Goal: Task Accomplishment & Management: Manage account settings

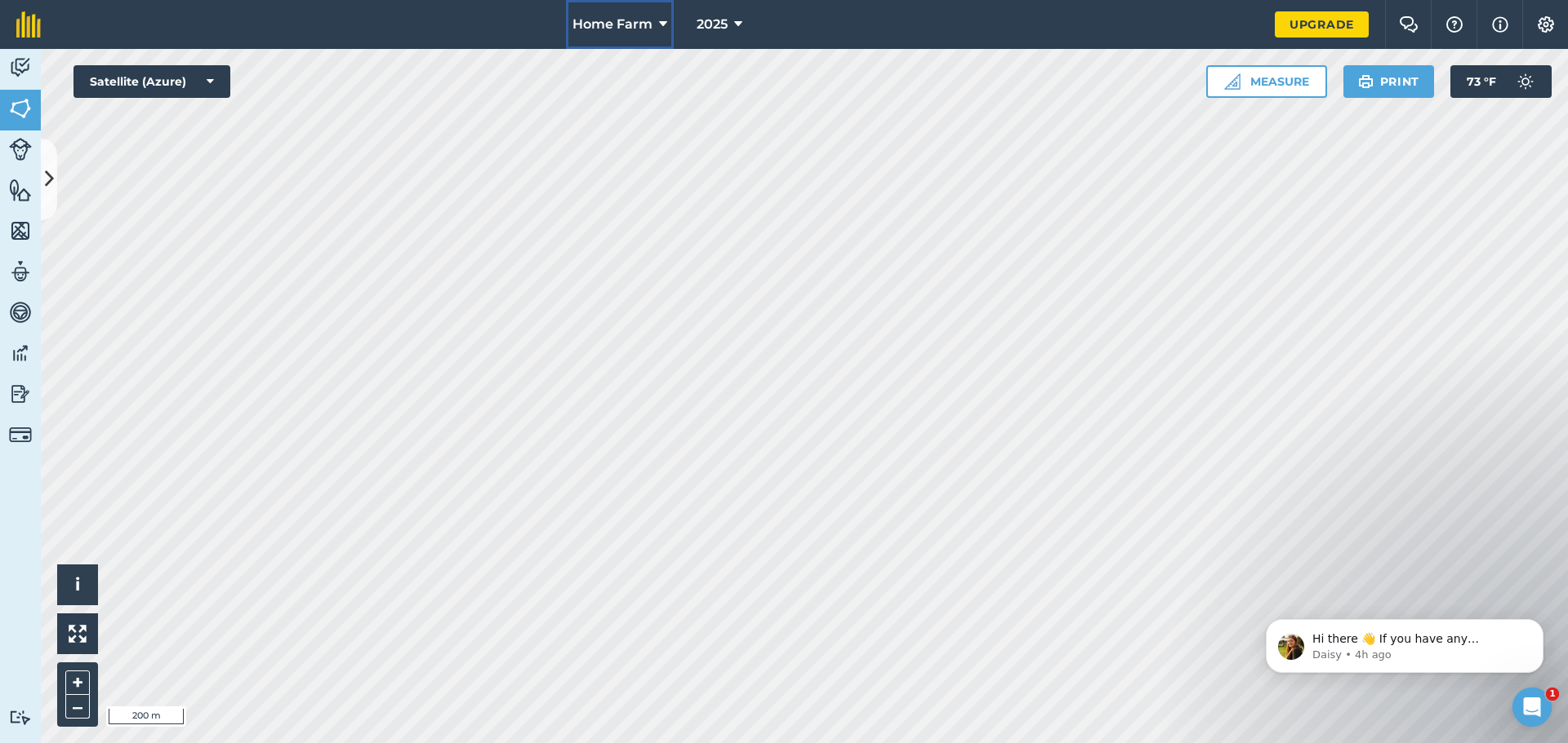
click at [589, 17] on span "Home Farm" at bounding box center [612, 25] width 80 height 20
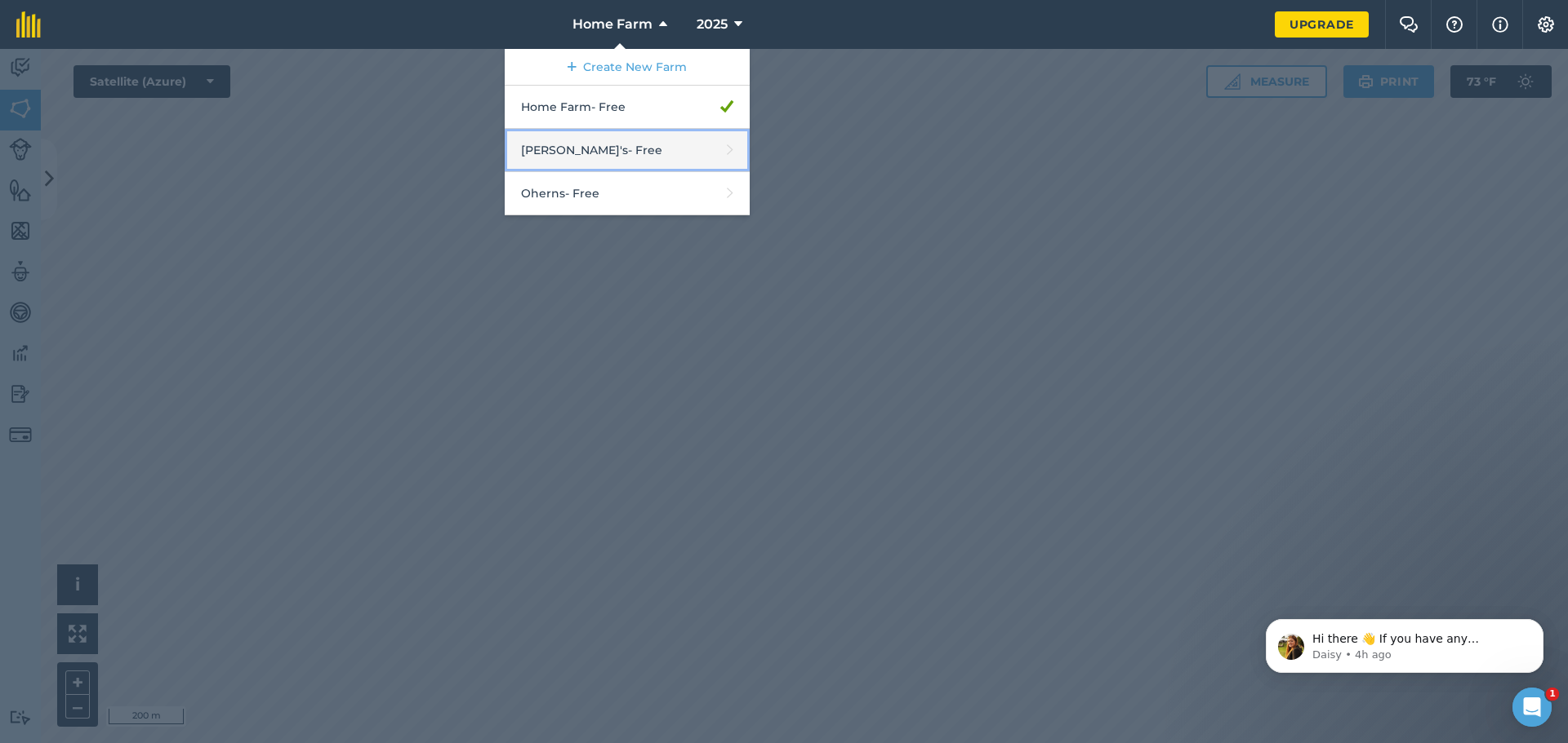
click at [584, 147] on link "[PERSON_NAME]'s - Free" at bounding box center [626, 151] width 245 height 43
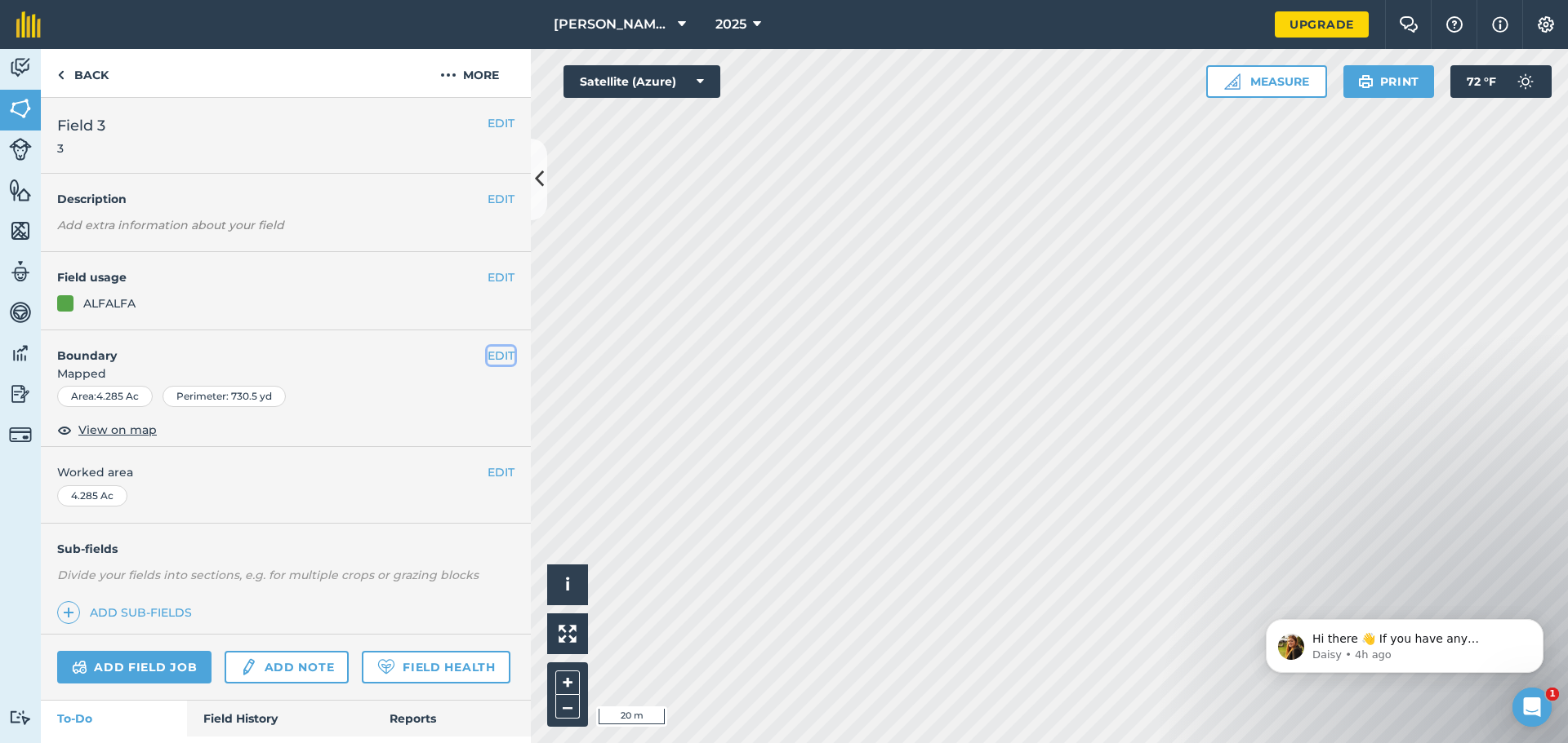
click at [492, 351] on button "EDIT" at bounding box center [501, 355] width 27 height 18
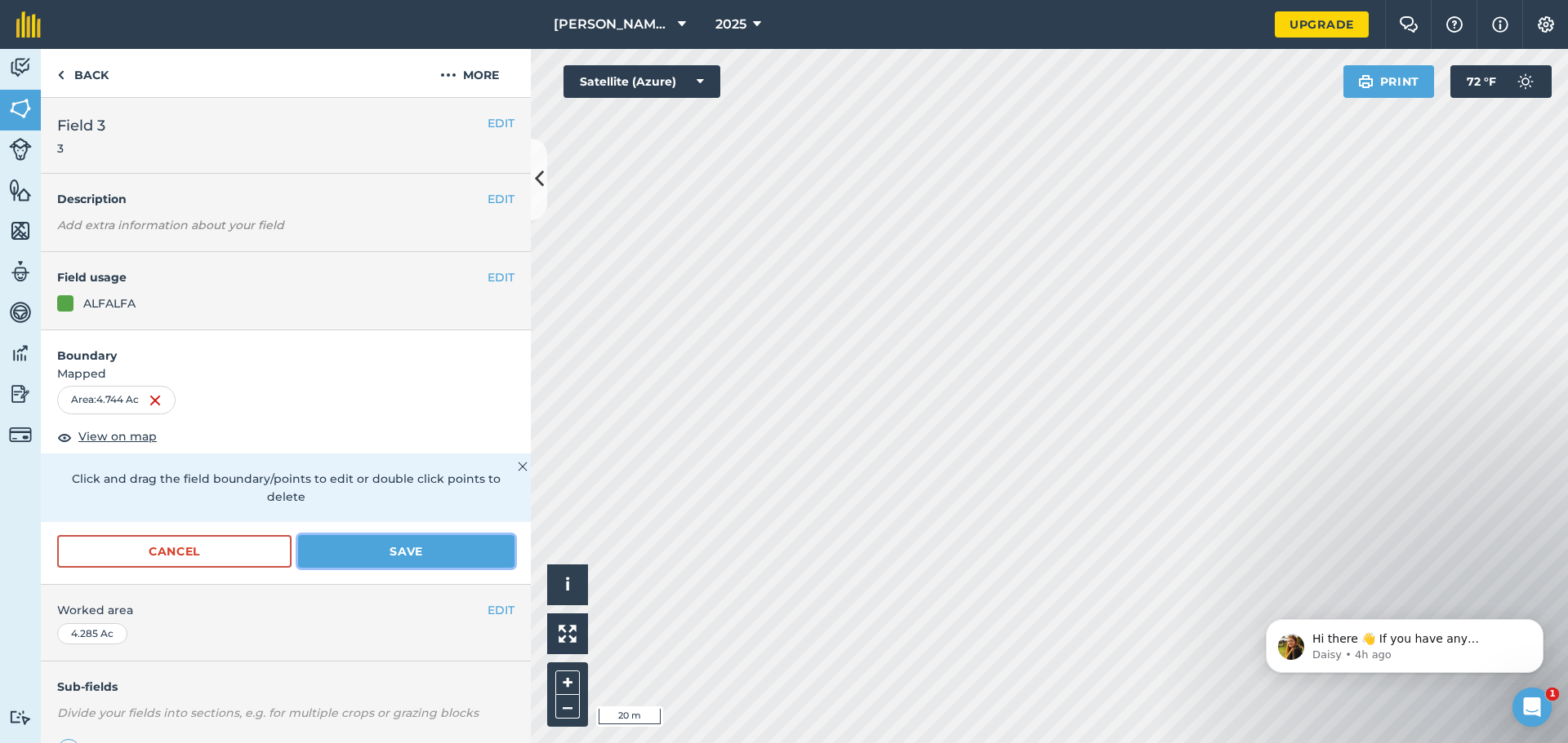
click at [425, 557] on button "Save" at bounding box center [405, 551] width 216 height 33
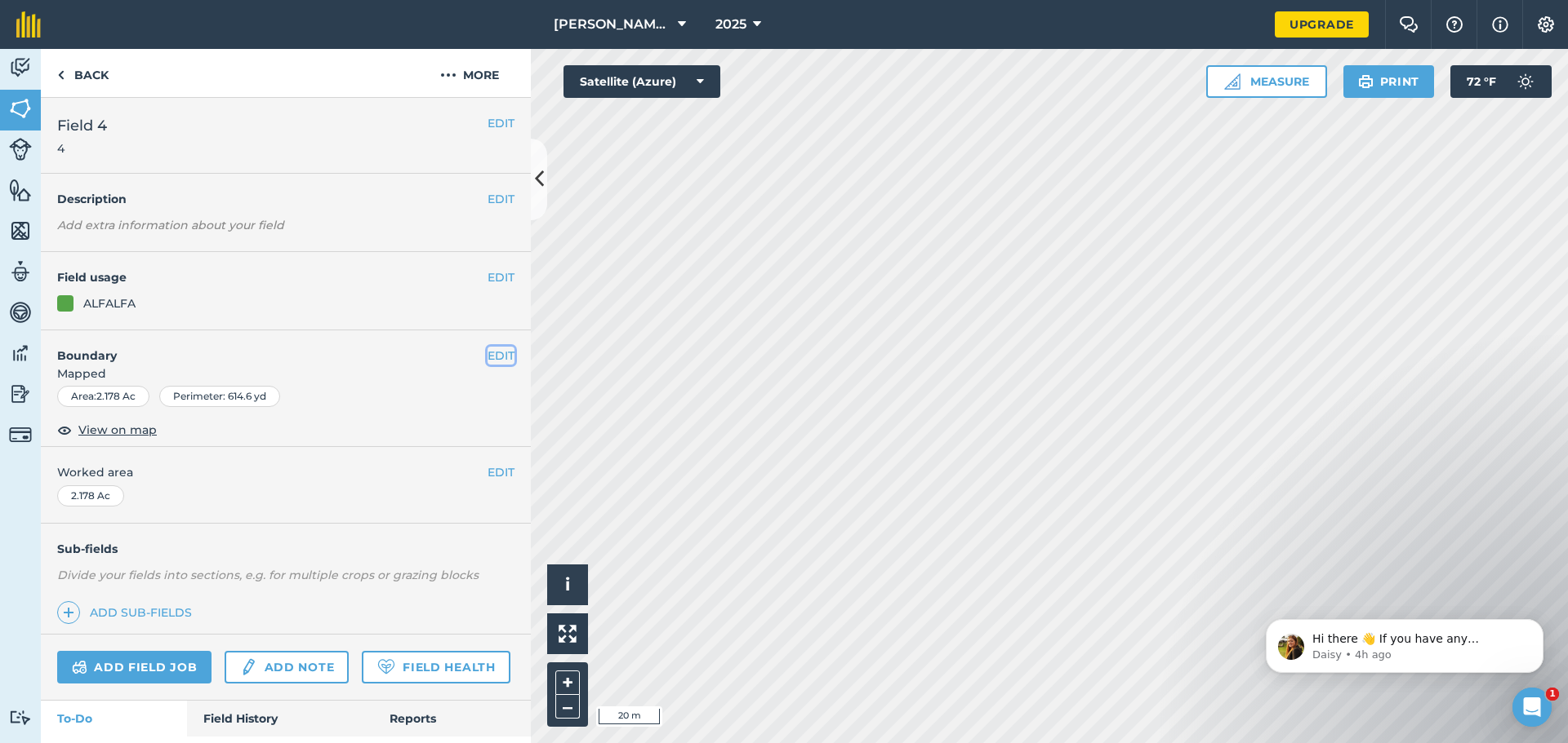
click at [495, 352] on button "EDIT" at bounding box center [501, 355] width 27 height 18
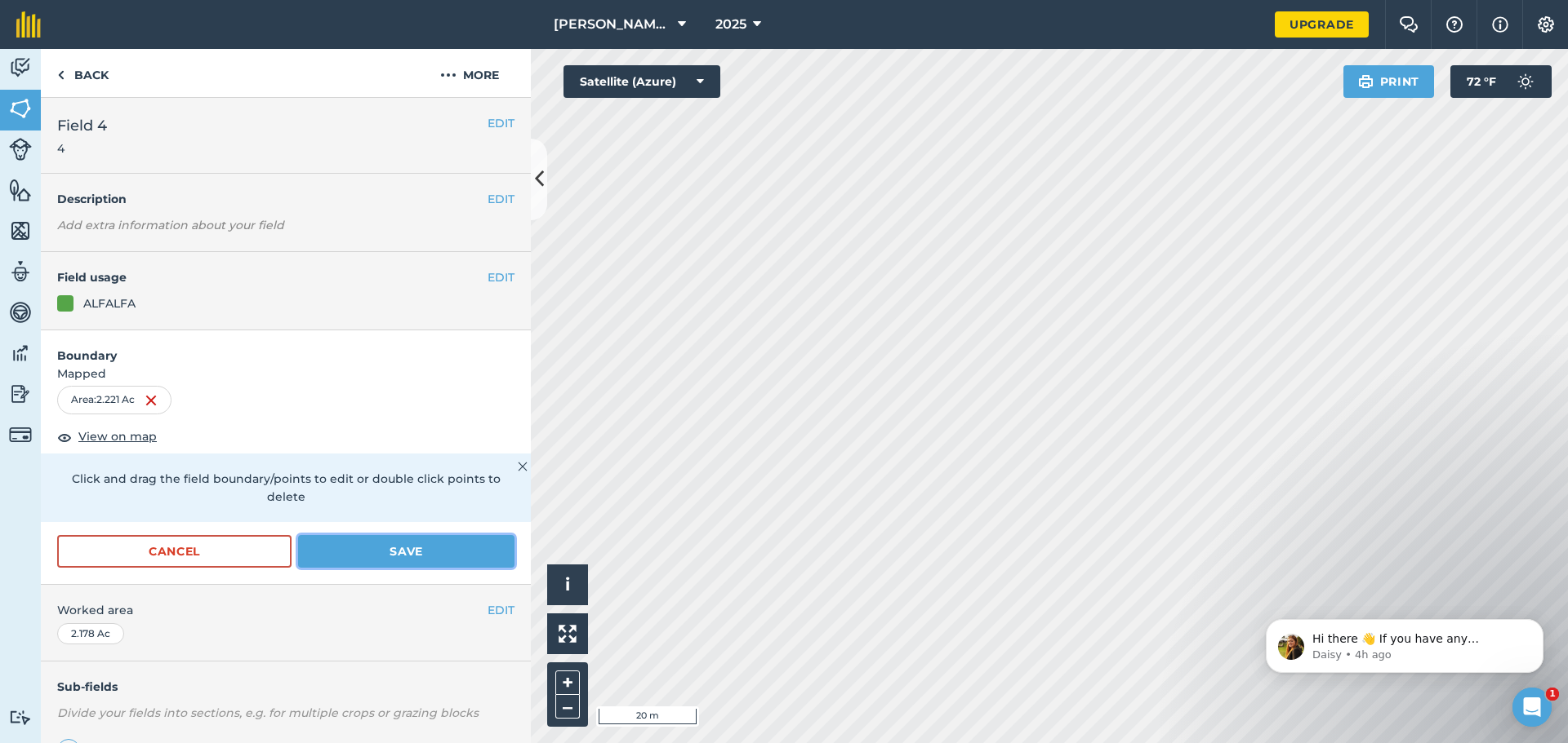
click at [420, 555] on button "Save" at bounding box center [405, 551] width 216 height 33
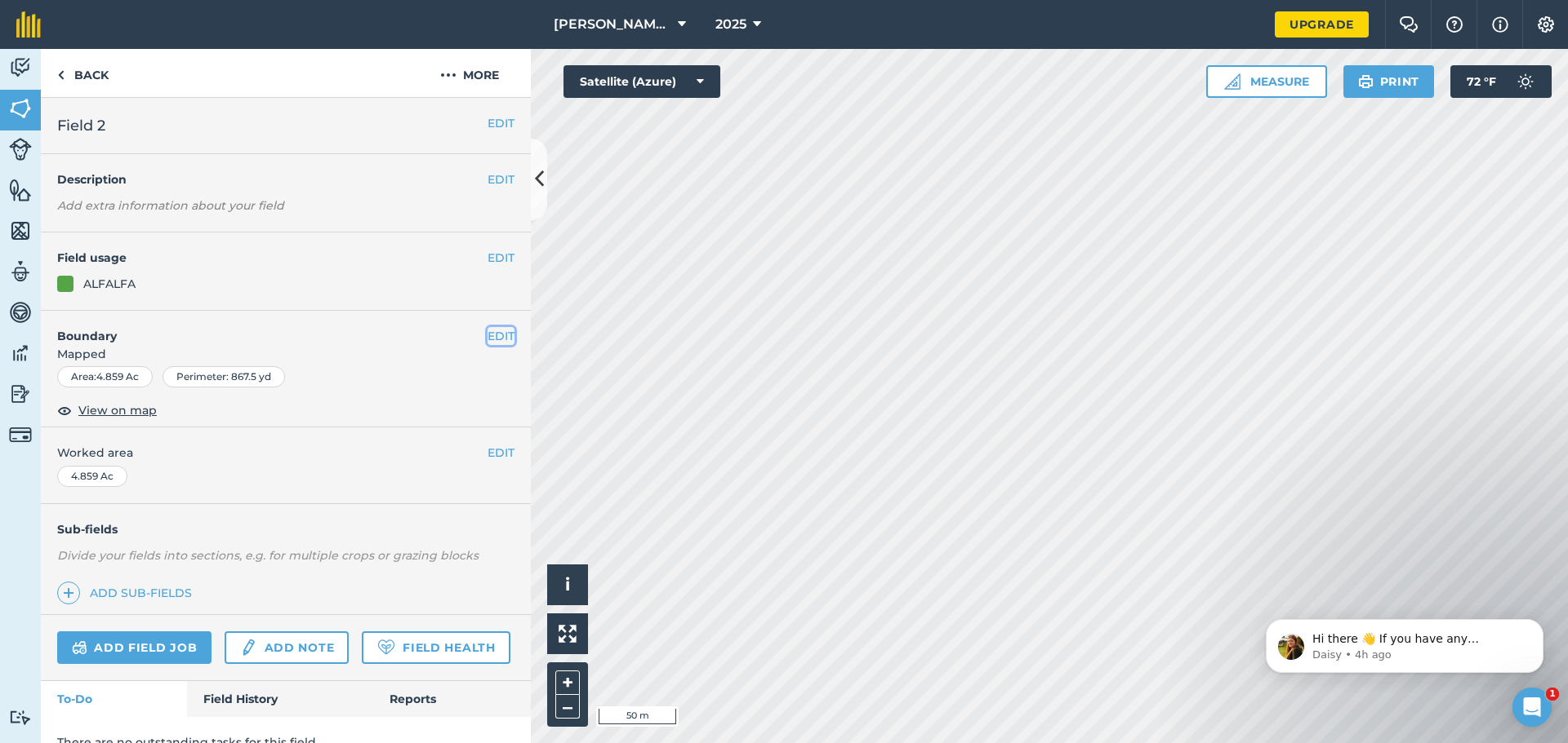
click at [497, 334] on button "EDIT" at bounding box center [501, 336] width 27 height 18
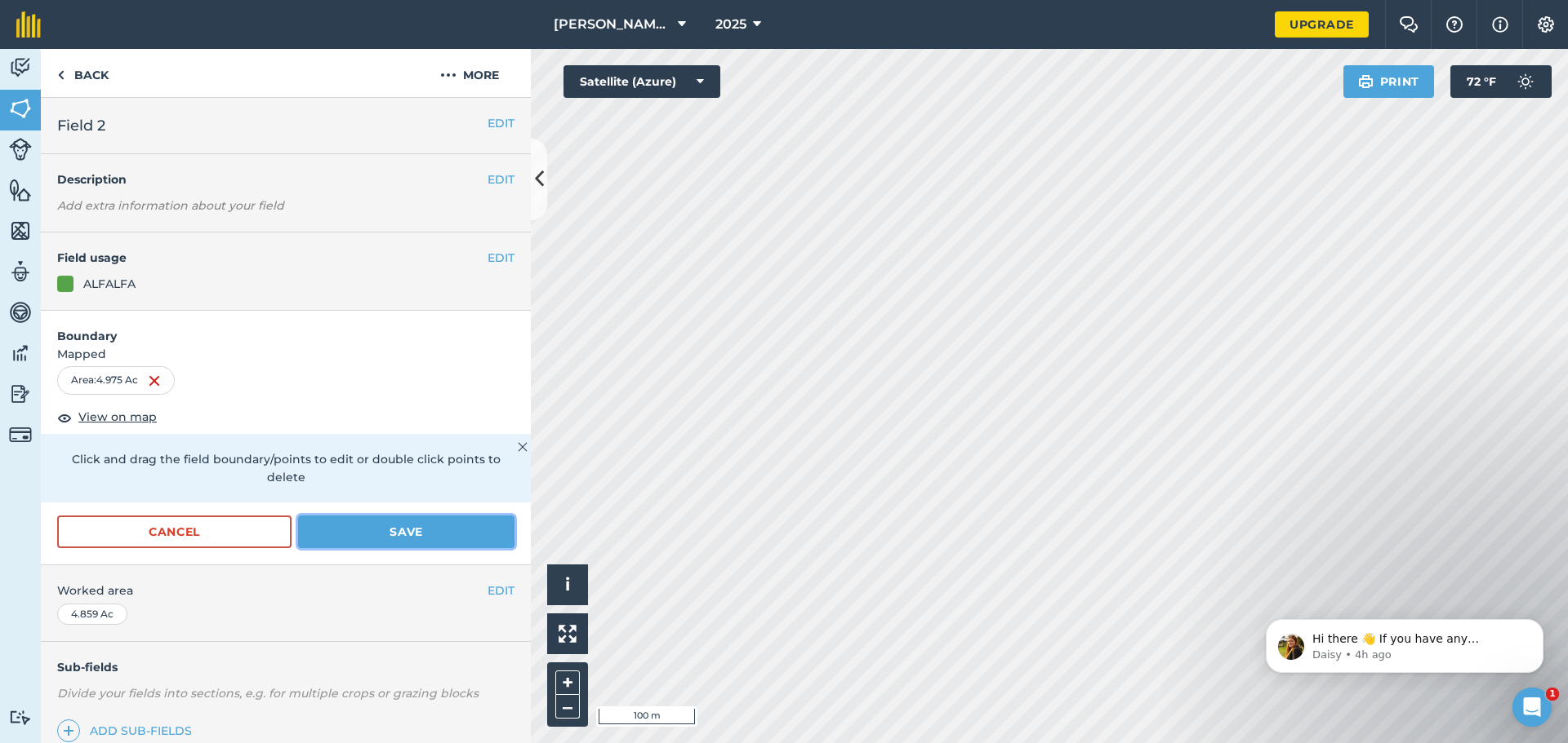
click at [462, 528] on button "Save" at bounding box center [405, 532] width 216 height 33
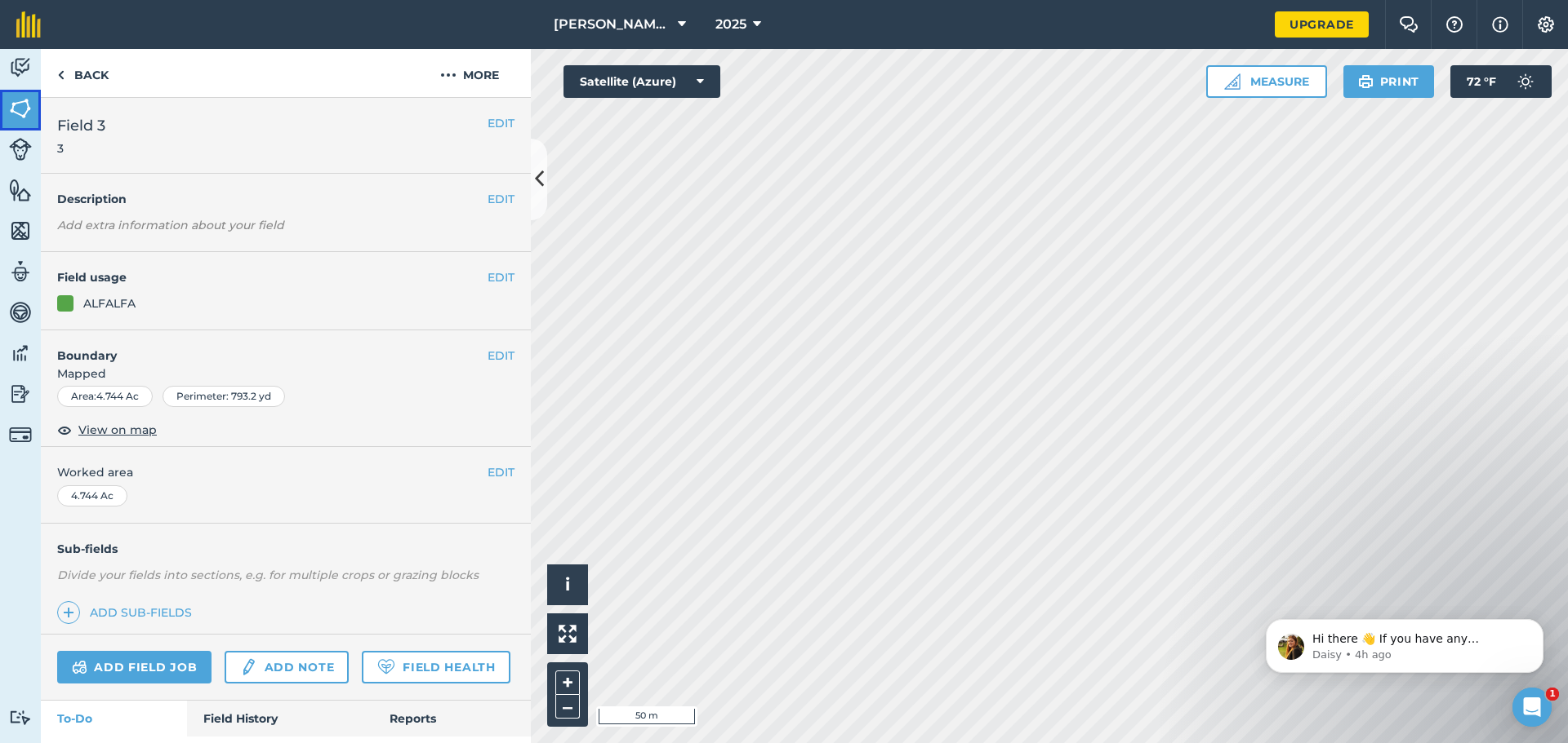
click at [10, 118] on img at bounding box center [21, 109] width 23 height 25
click at [488, 358] on button "EDIT" at bounding box center [501, 355] width 27 height 18
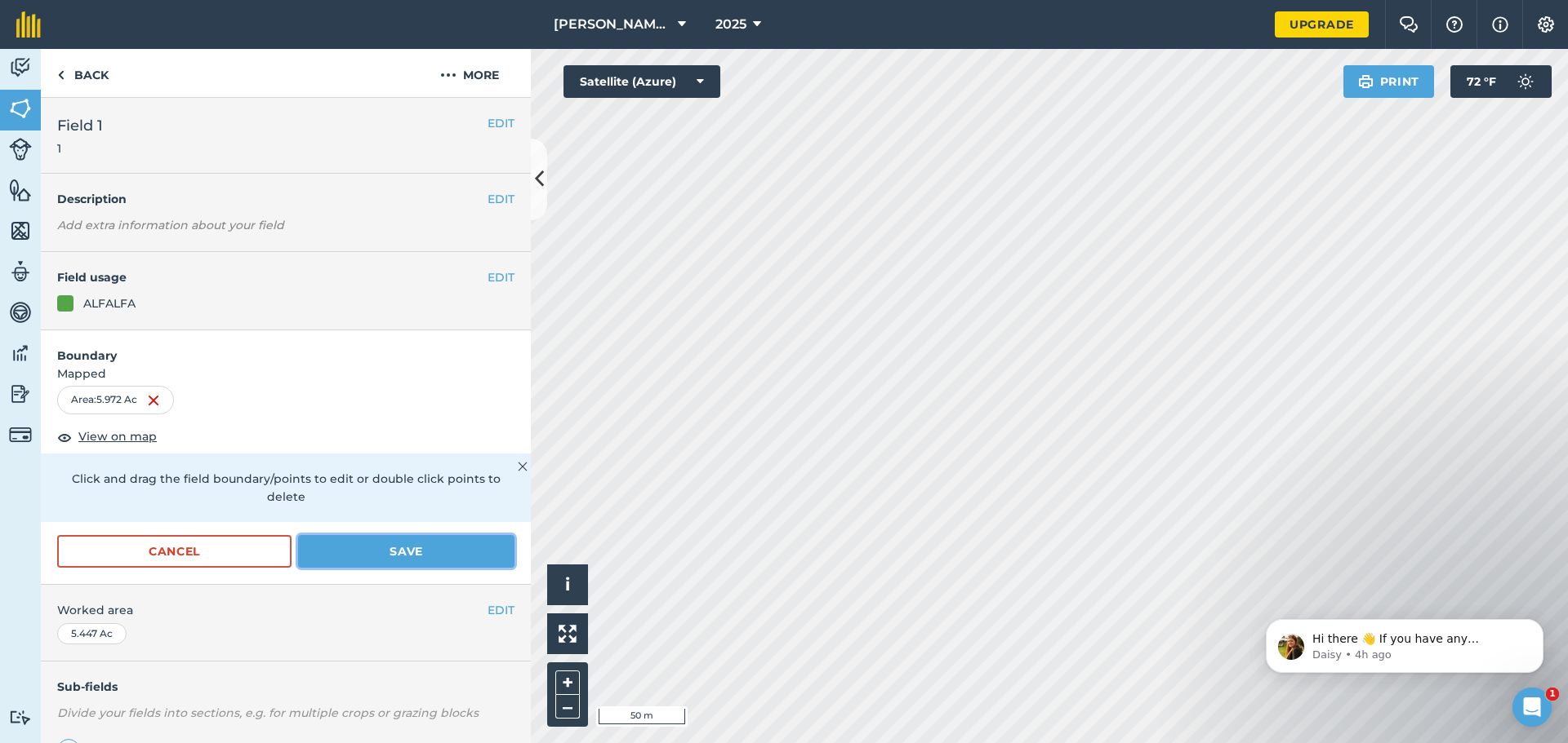
click at [439, 555] on button "Save" at bounding box center [405, 551] width 216 height 33
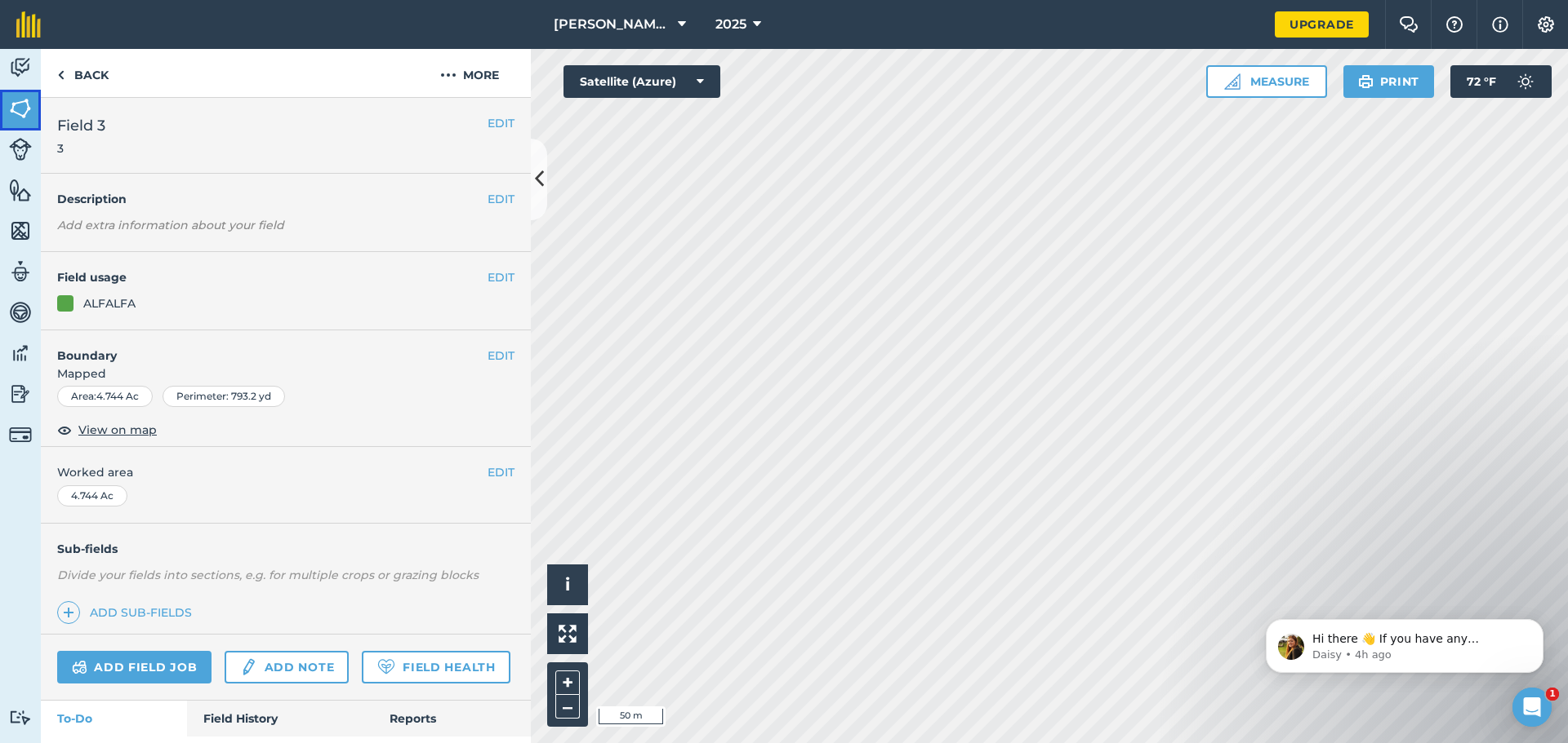
click at [16, 115] on img at bounding box center [21, 109] width 23 height 25
click at [487, 363] on button "EDIT" at bounding box center [501, 355] width 27 height 18
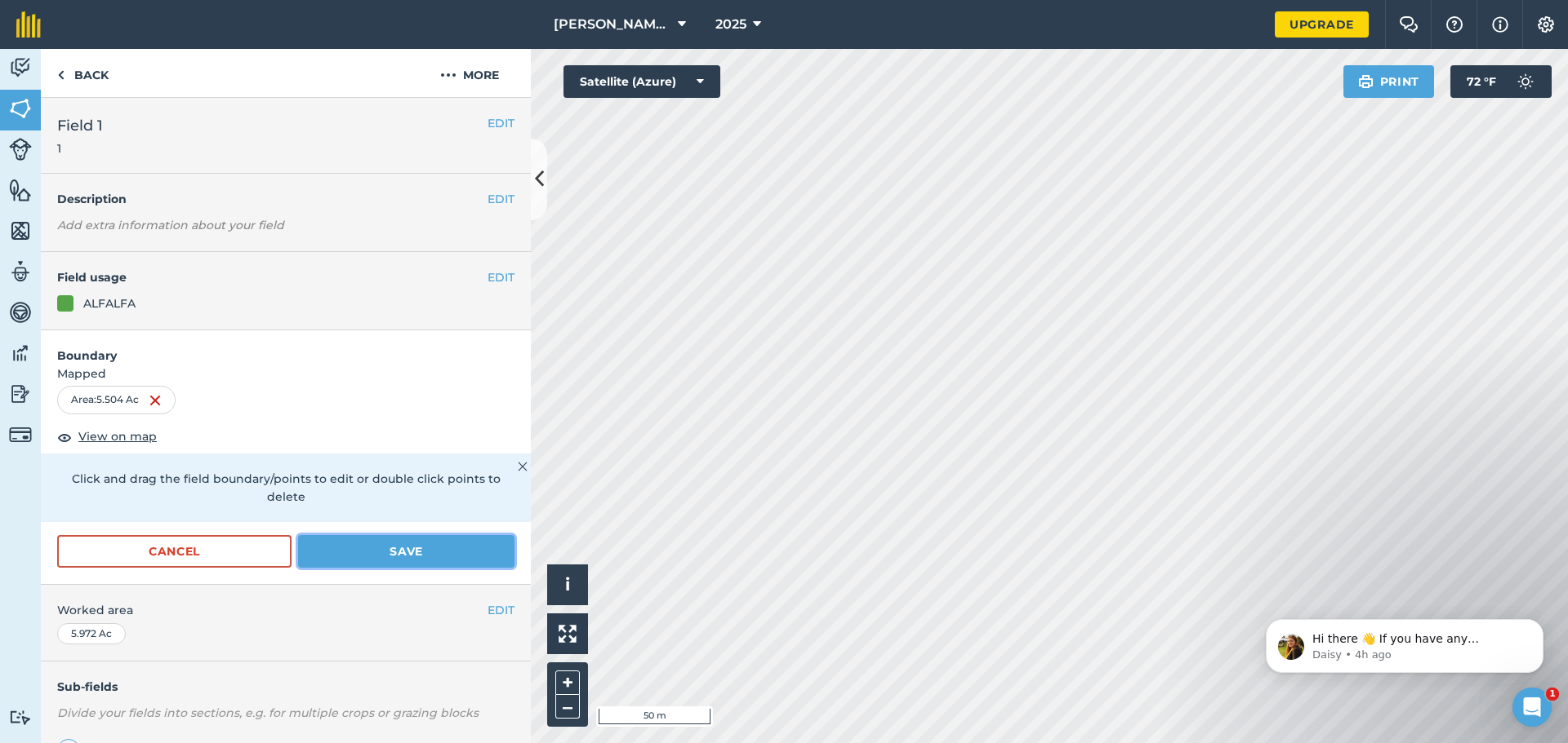
click at [458, 556] on button "Save" at bounding box center [405, 551] width 216 height 33
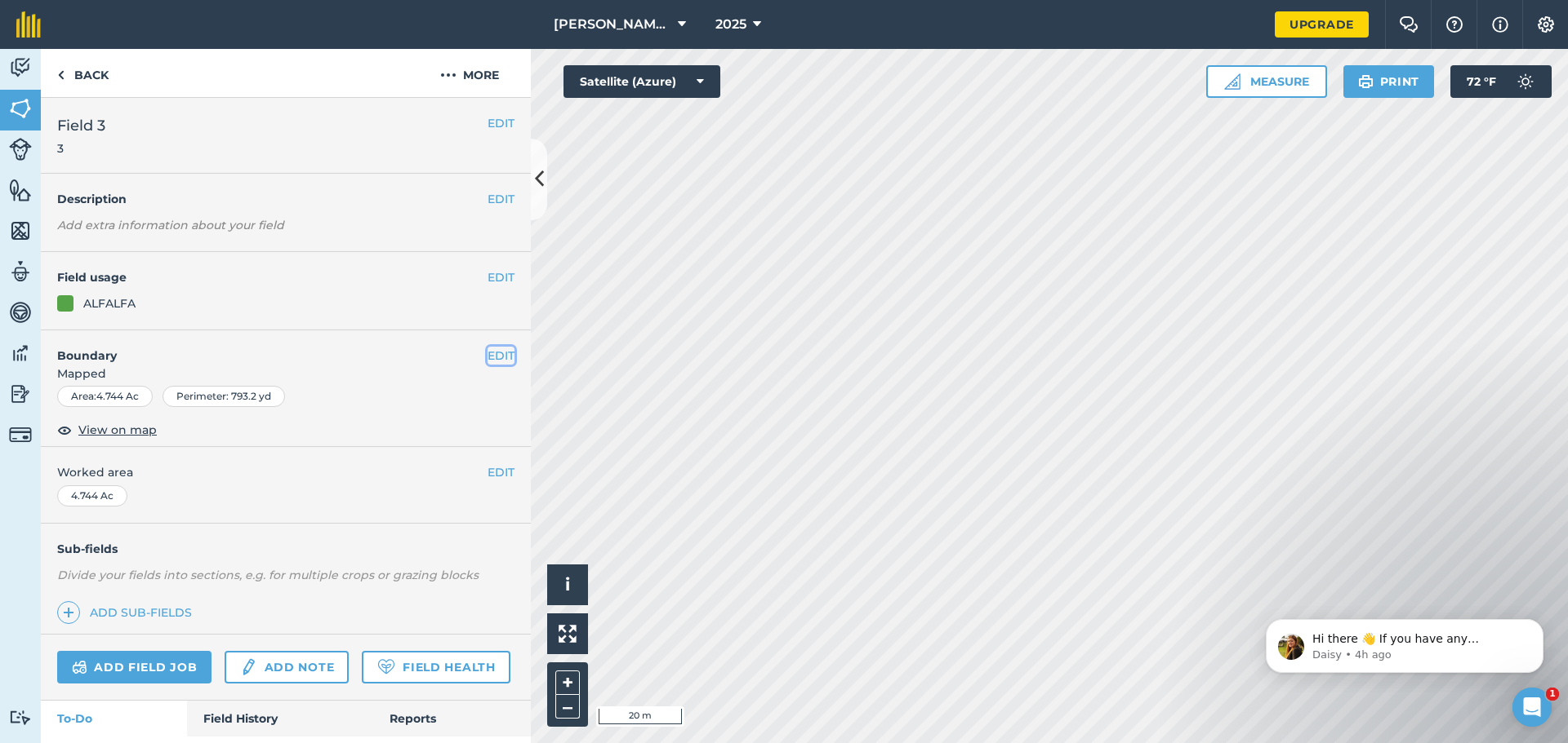
click at [493, 350] on button "EDIT" at bounding box center [501, 355] width 27 height 18
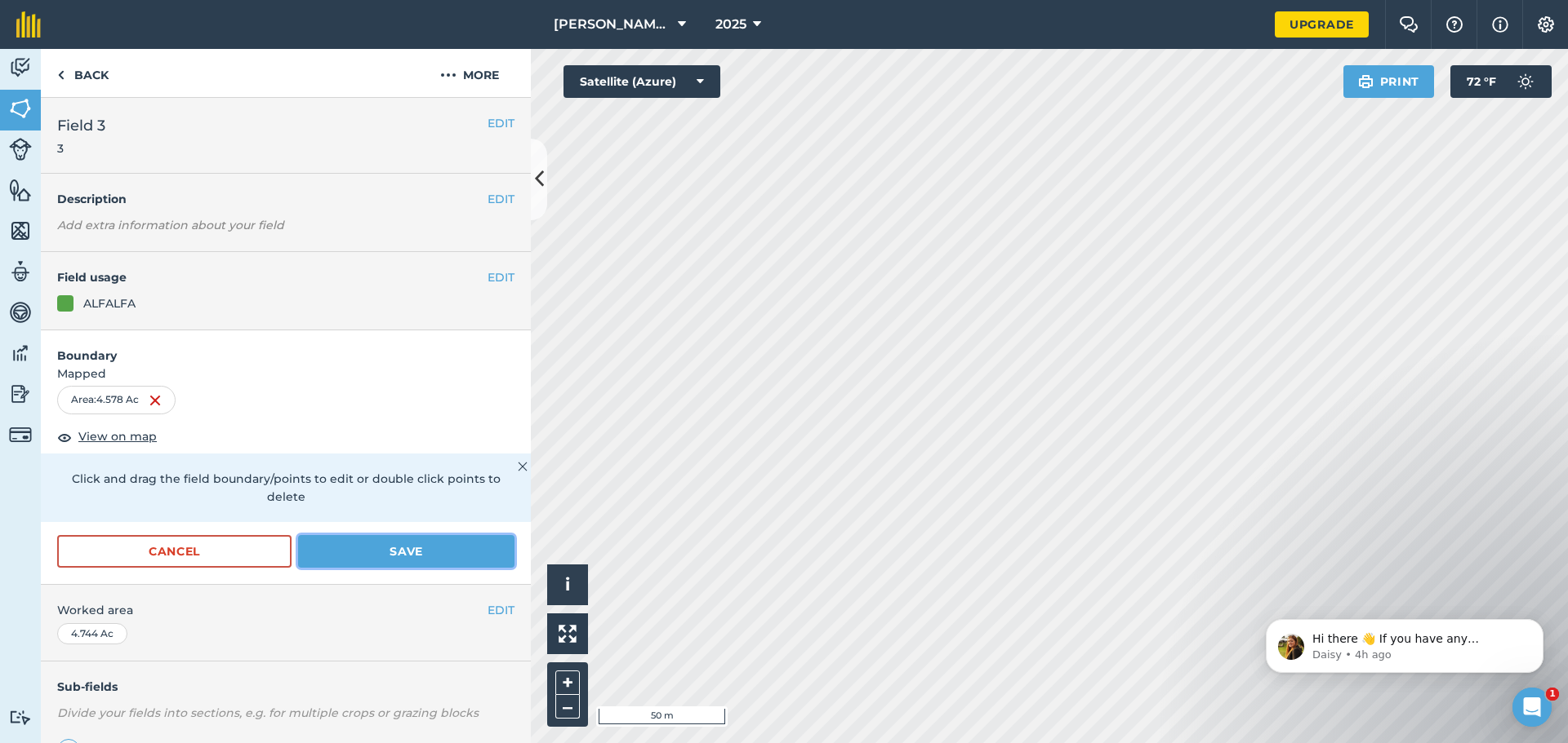
click at [460, 547] on button "Save" at bounding box center [405, 551] width 216 height 33
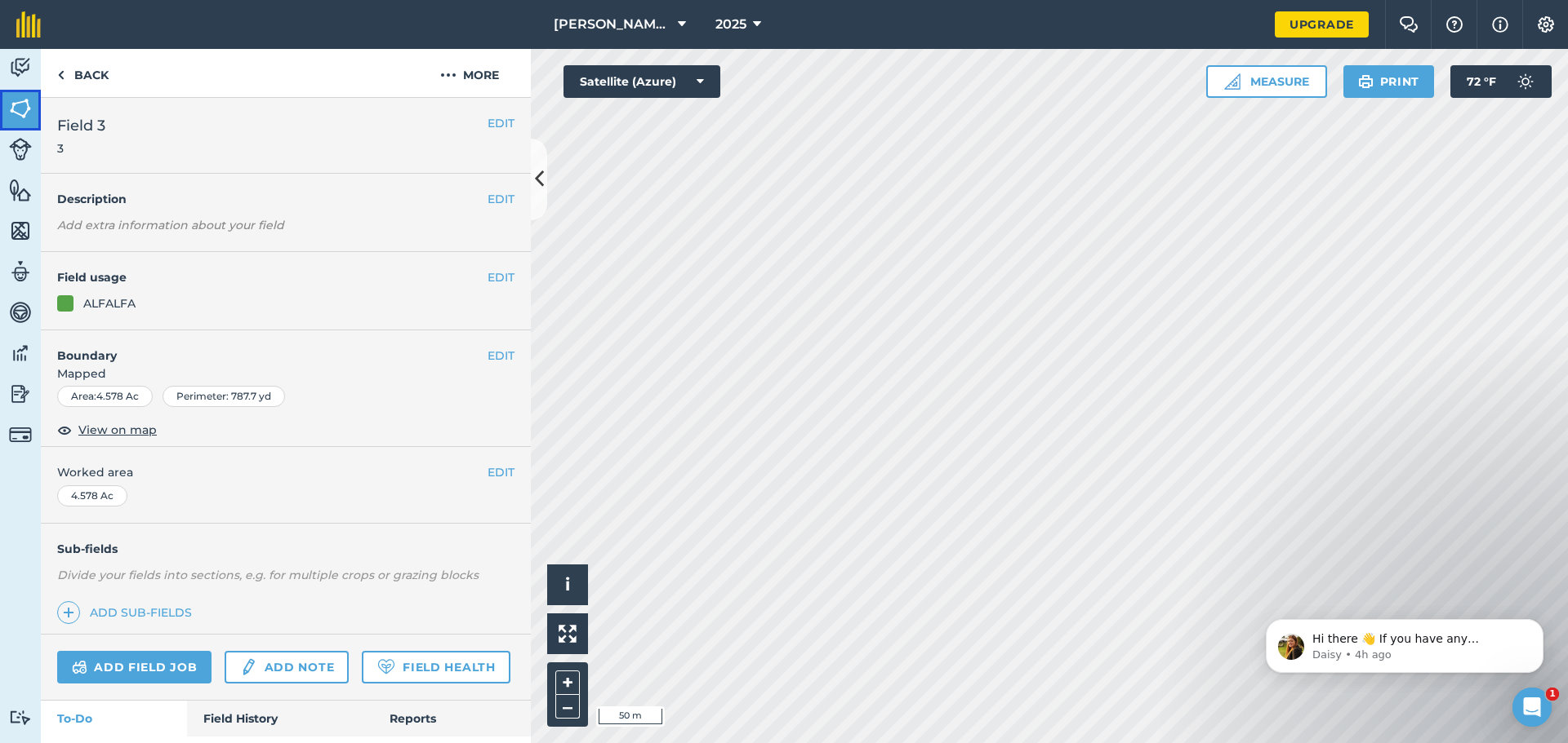
click at [24, 124] on link "Fields" at bounding box center [20, 110] width 41 height 41
click at [490, 353] on button "EDIT" at bounding box center [501, 355] width 27 height 18
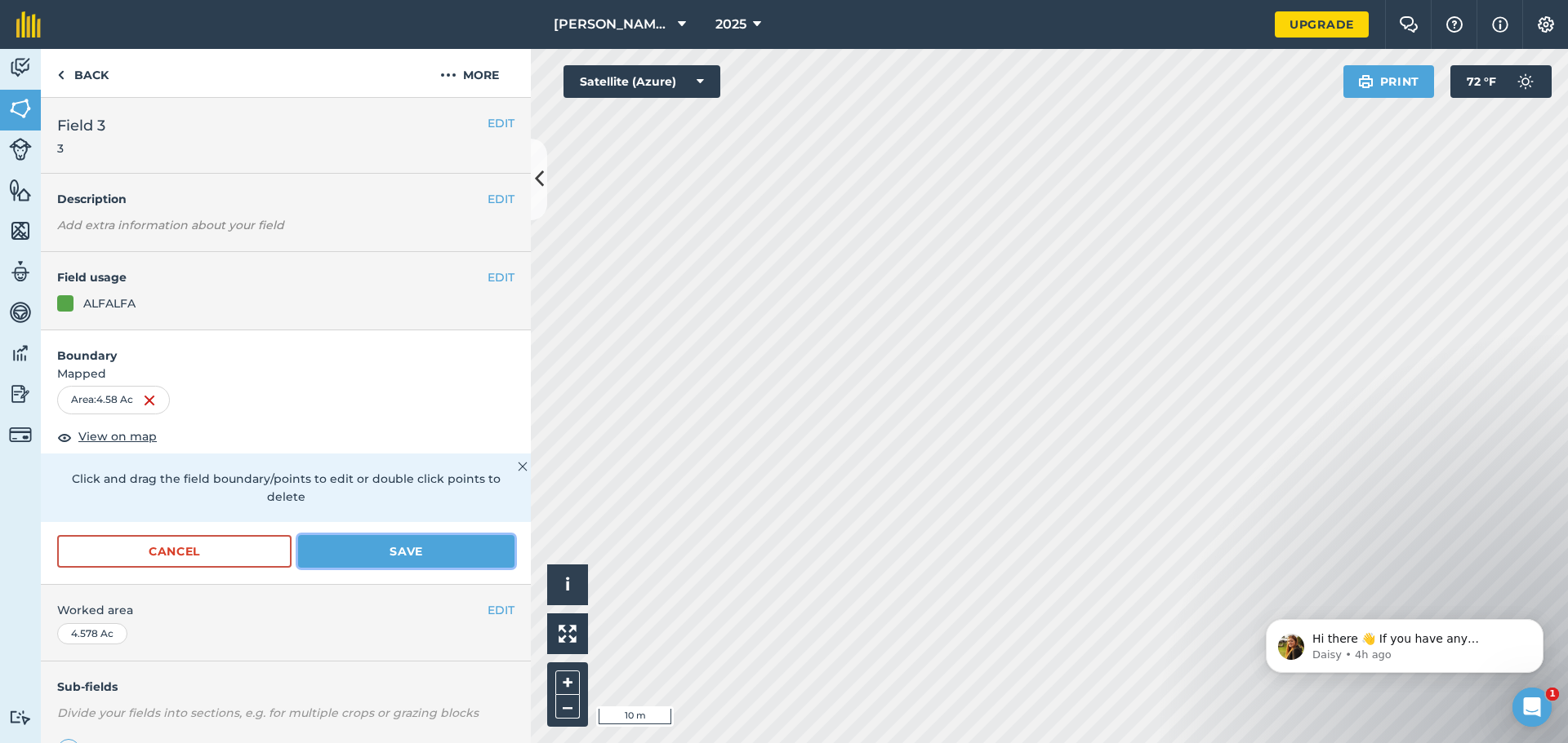
click at [430, 553] on button "Save" at bounding box center [405, 551] width 216 height 33
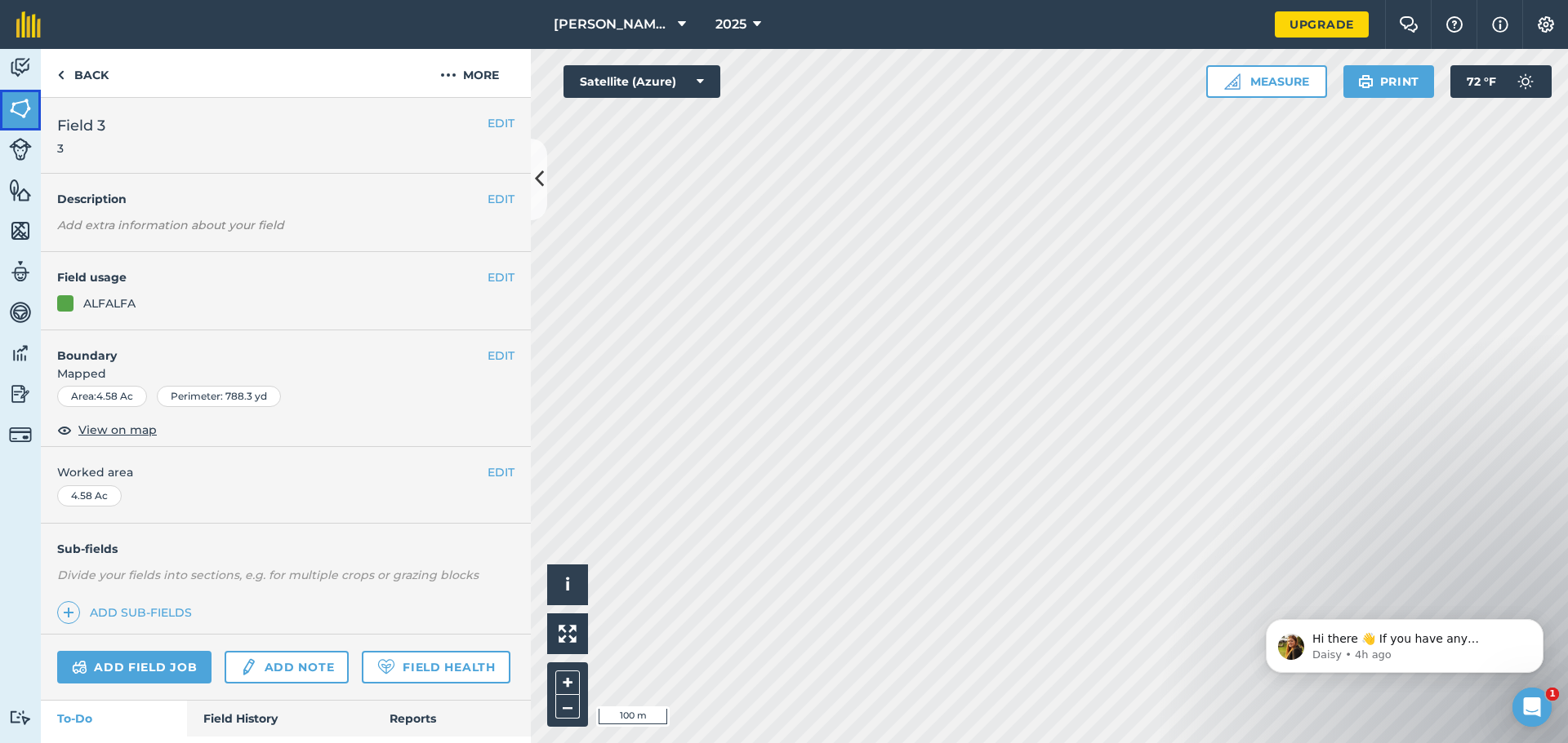
click at [8, 116] on link "Fields" at bounding box center [20, 110] width 41 height 41
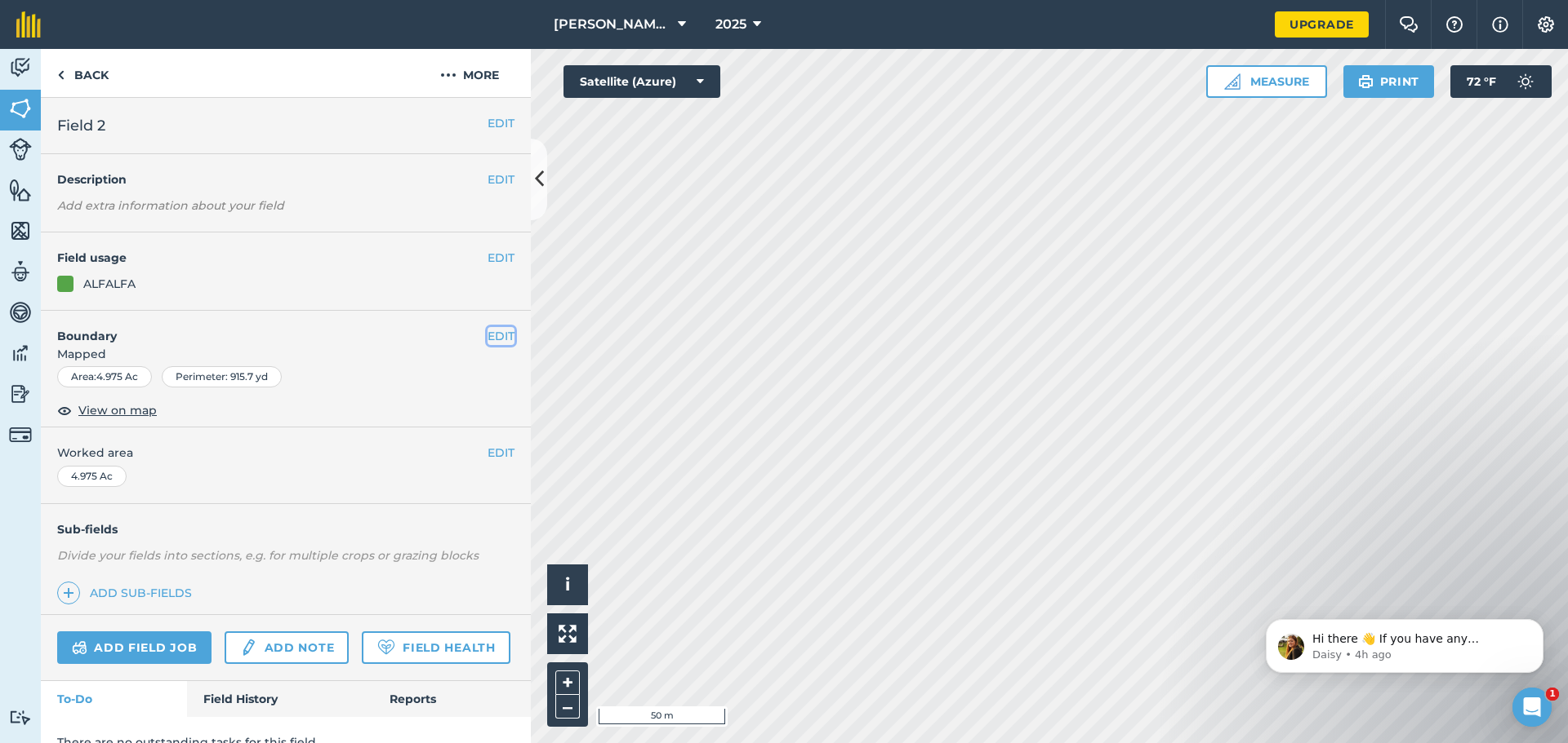
click at [491, 336] on button "EDIT" at bounding box center [501, 336] width 27 height 18
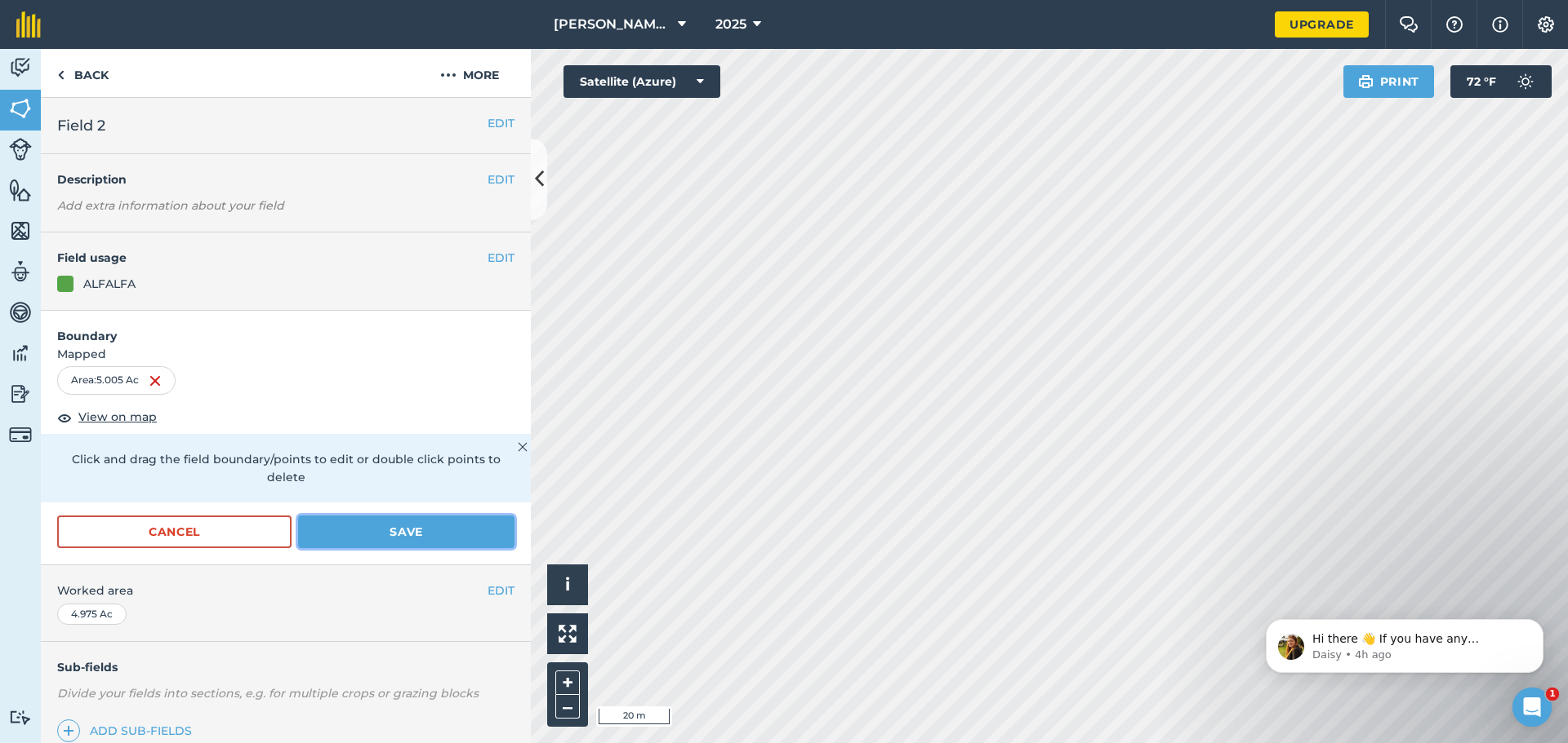
click at [435, 520] on button "Save" at bounding box center [405, 532] width 216 height 33
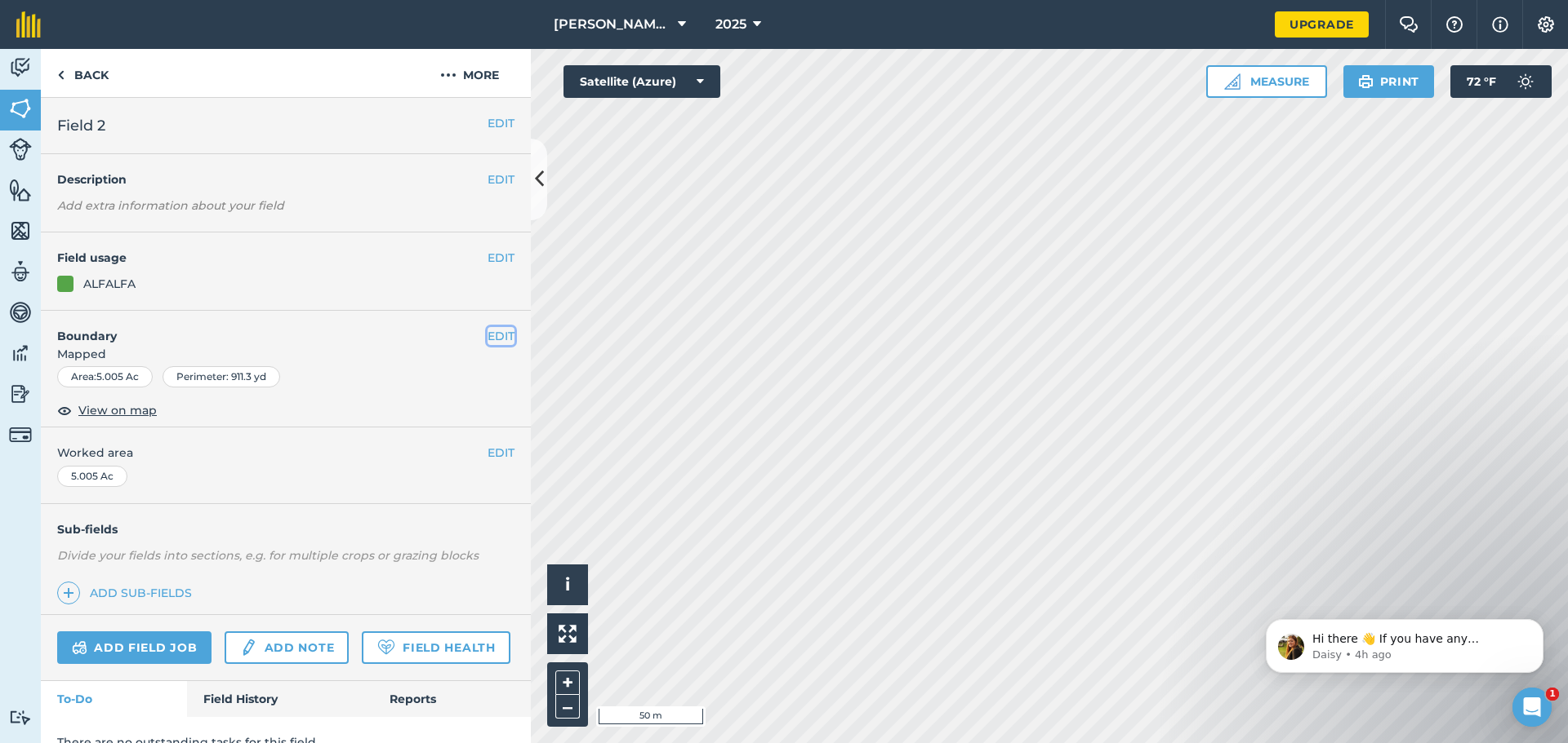
click at [497, 336] on button "EDIT" at bounding box center [501, 336] width 27 height 18
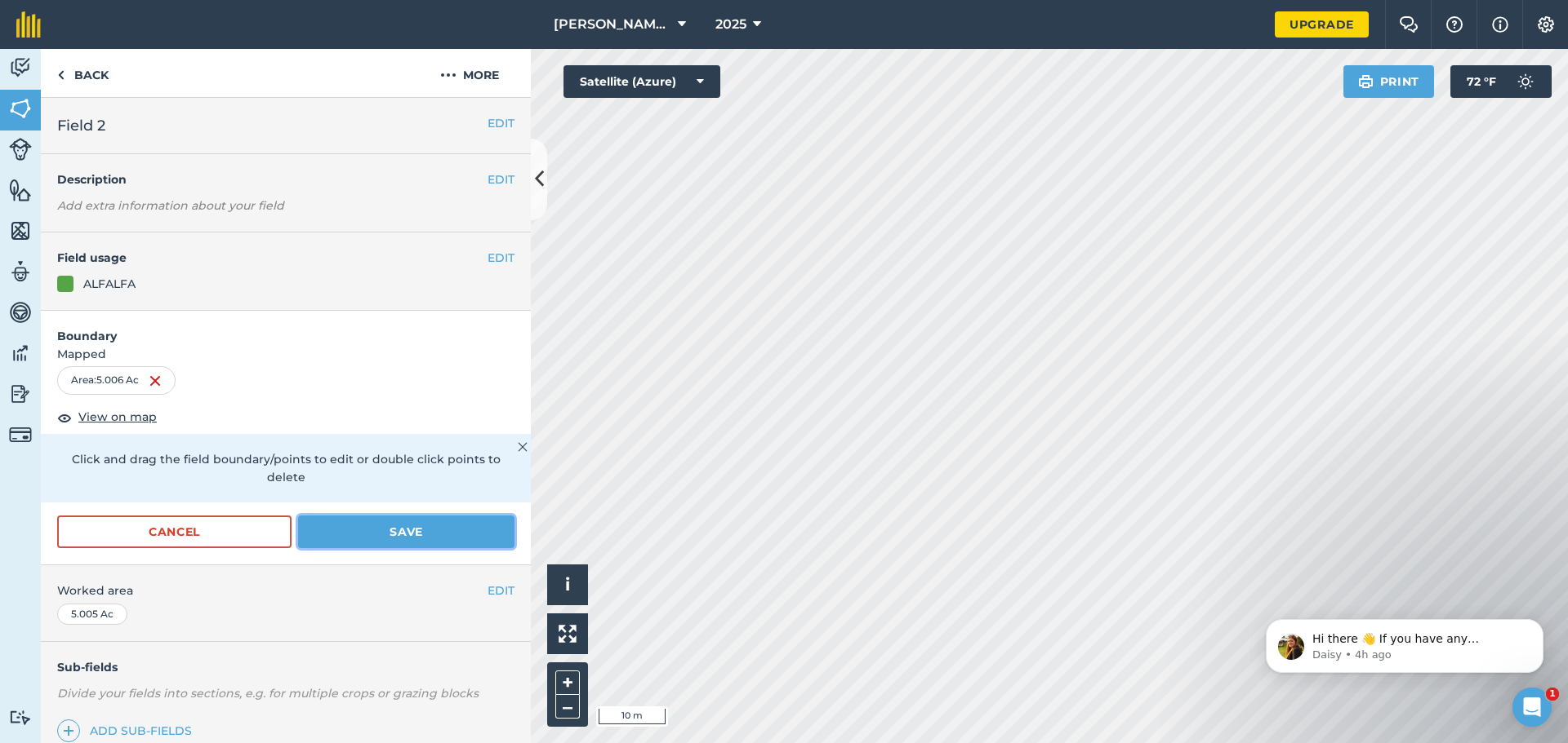
click at [438, 538] on button "Save" at bounding box center [405, 532] width 216 height 33
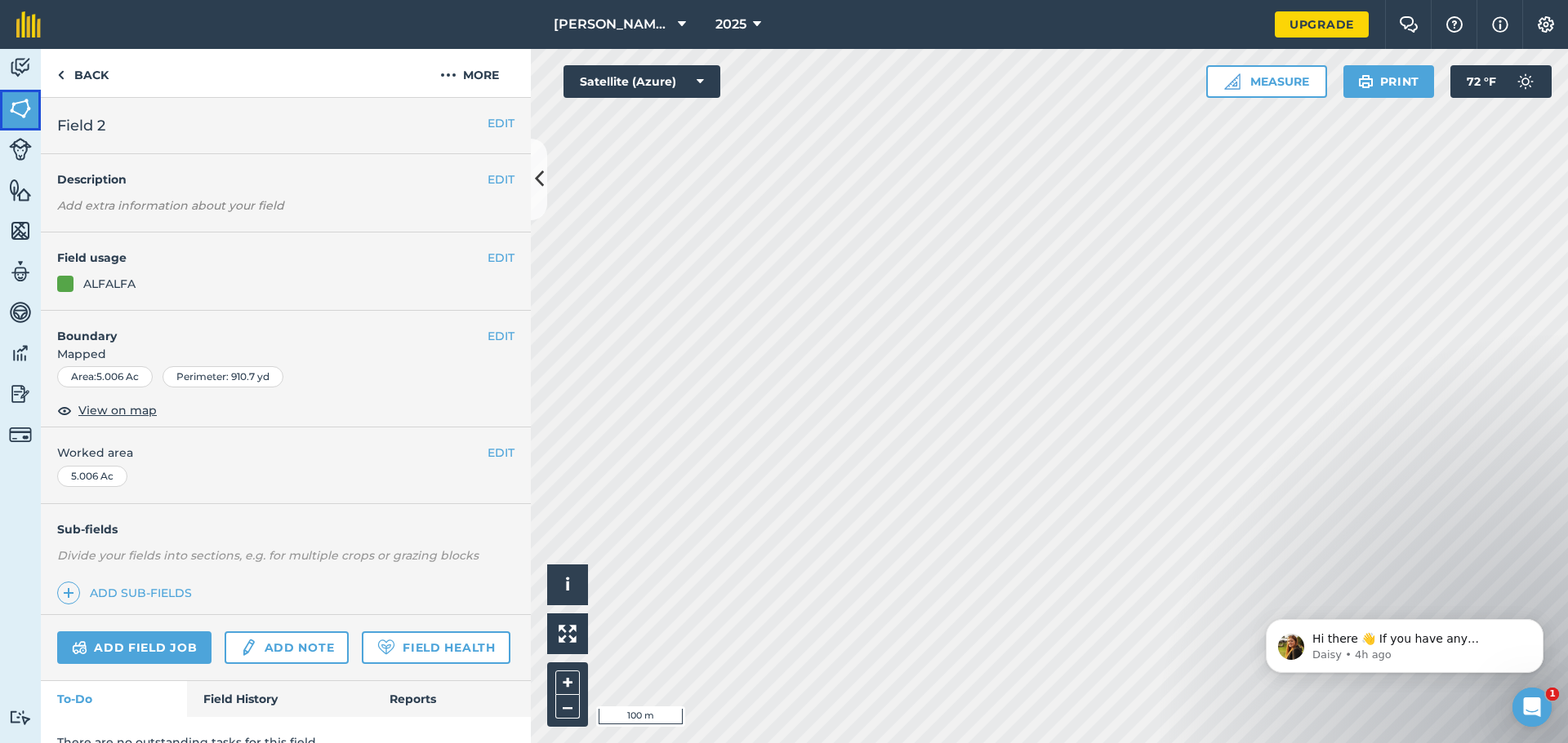
click at [27, 114] on img at bounding box center [21, 109] width 23 height 25
